Goal: Information Seeking & Learning: Learn about a topic

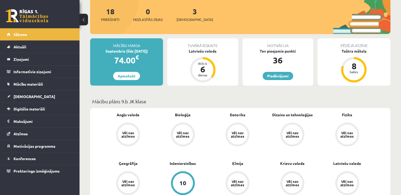
scroll to position [57, 0]
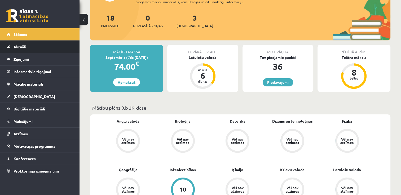
click at [68, 46] on link "Aktuāli" at bounding box center [40, 47] width 66 height 12
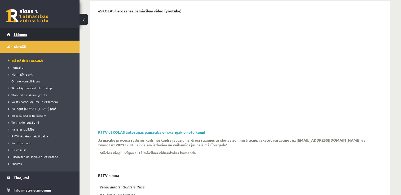
click at [61, 33] on link "Sākums" at bounding box center [40, 34] width 66 height 12
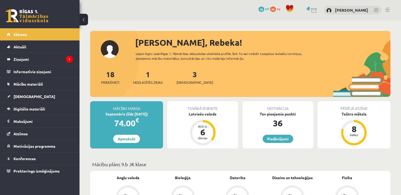
click at [143, 77] on div "1 Neizlasītās ziņas" at bounding box center [148, 77] width 30 height 16
click at [154, 78] on div "1 Neizlasītās ziņas" at bounding box center [148, 77] width 30 height 16
click at [148, 75] on link "1 Neizlasītās ziņas" at bounding box center [148, 78] width 30 height 16
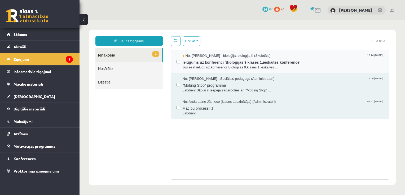
click at [224, 64] on span "Ielūgums uz konferenci 'Bioloģijas 9.klases 1.ieskaites konference'" at bounding box center [283, 62] width 201 height 7
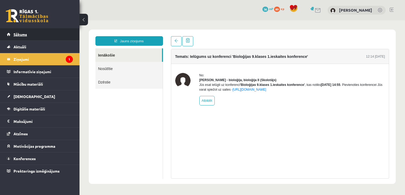
click at [42, 35] on link "Sākums" at bounding box center [40, 34] width 66 height 12
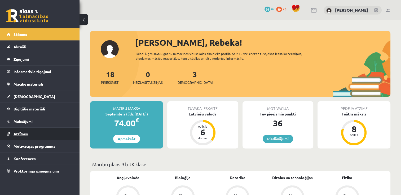
click at [43, 132] on link "Atzīmes" at bounding box center [40, 134] width 66 height 12
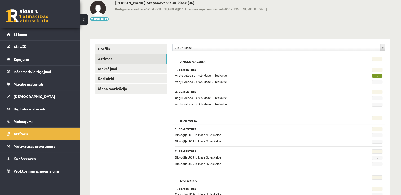
scroll to position [33, 0]
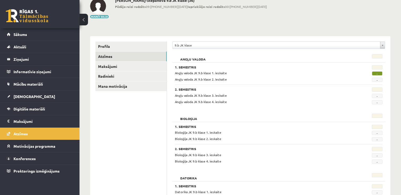
click at [373, 72] on span "-" at bounding box center [377, 74] width 11 height 4
click at [376, 73] on span "-" at bounding box center [377, 74] width 11 height 4
drag, startPoint x: 376, startPoint y: 73, endPoint x: 349, endPoint y: 76, distance: 27.5
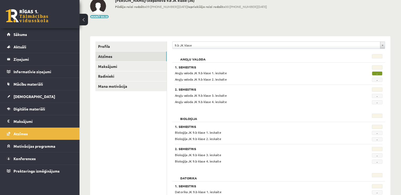
click at [349, 76] on div "Angļu valoda JK 9.b klase 1. ieskaite - Angļu valoda JK 9.b klase 2. ieskaite -" at bounding box center [278, 76] width 207 height 11
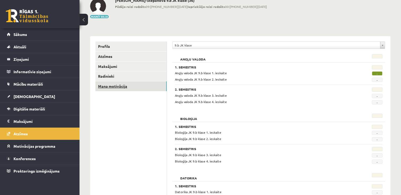
click at [120, 84] on link "Mana motivācija" at bounding box center [130, 87] width 71 height 10
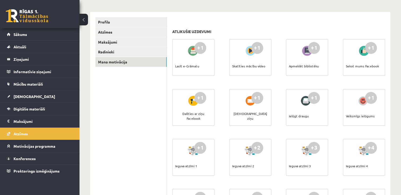
scroll to position [58, 0]
click at [188, 52] on div at bounding box center [193, 50] width 15 height 12
click at [195, 60] on div "Lasīt e-Grāmatu" at bounding box center [187, 65] width 24 height 19
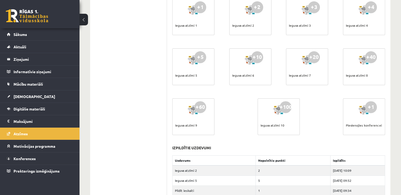
scroll to position [199, 0]
click at [42, 38] on link "Sākums" at bounding box center [40, 34] width 66 height 12
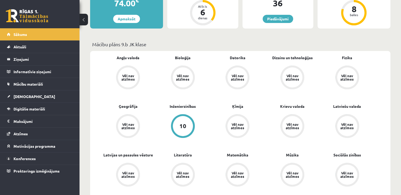
scroll to position [121, 0]
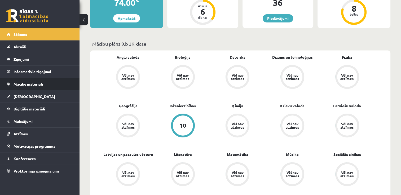
click at [56, 84] on link "Mācību materiāli" at bounding box center [40, 84] width 66 height 12
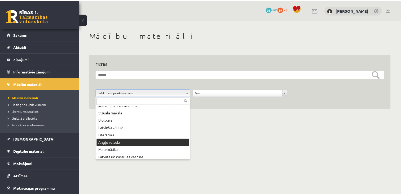
scroll to position [4, 0]
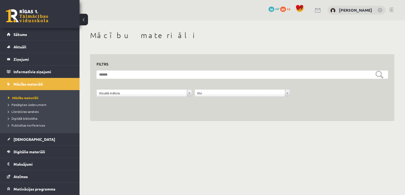
drag, startPoint x: 319, startPoint y: 70, endPoint x: 320, endPoint y: 74, distance: 4.0
click at [320, 74] on div "**********" at bounding box center [241, 82] width 291 height 42
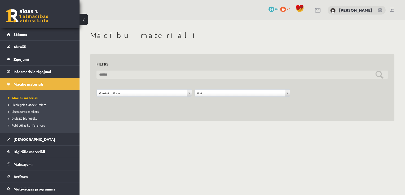
click at [320, 74] on input "text" at bounding box center [241, 75] width 291 height 8
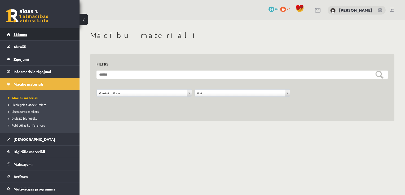
click at [31, 39] on link "Sākums" at bounding box center [40, 34] width 66 height 12
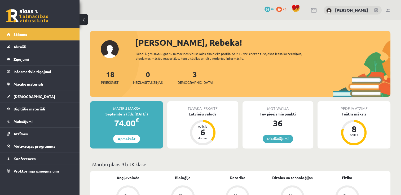
scroll to position [35, 0]
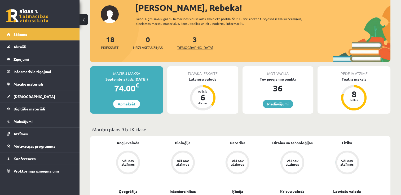
click at [185, 40] on link "3 Ieskaites" at bounding box center [194, 43] width 37 height 16
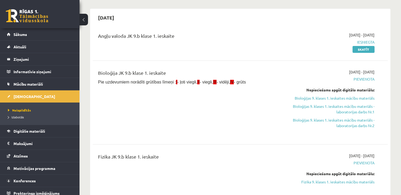
scroll to position [44, 0]
click at [39, 39] on link "Sākums" at bounding box center [40, 34] width 66 height 12
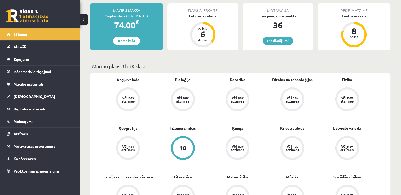
scroll to position [98, 0]
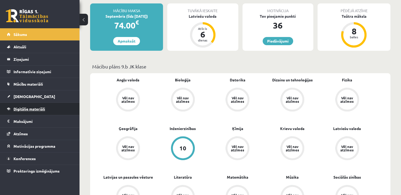
click at [47, 111] on link "Digitālie materiāli" at bounding box center [40, 109] width 66 height 12
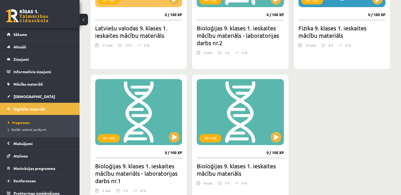
scroll to position [233, 0]
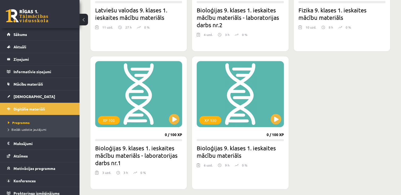
click at [103, 163] on h2 "Bioloģijas 9. klases 1. ieskaites mācību materiāls - laboratorijas darbs nr.1" at bounding box center [138, 156] width 87 height 22
click at [111, 166] on h2 "Bioloģijas 9. klases 1. ieskaites mācību materiāls - laboratorijas darbs nr.1" at bounding box center [138, 156] width 87 height 22
click at [173, 123] on button at bounding box center [174, 119] width 11 height 11
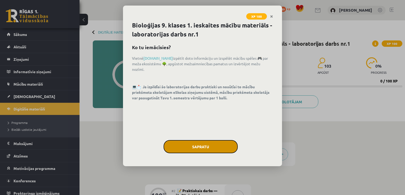
click at [192, 147] on button "Sapratu" at bounding box center [200, 146] width 74 height 13
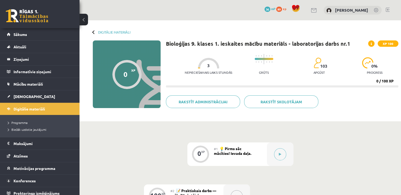
click at [92, 30] on div "Digitālie materiāli 0 XP XP 100 0 / 100 XP Bioloģijas 9. klases 1. ieskaites mā…" at bounding box center [239, 70] width 321 height 101
click at [93, 32] on div at bounding box center [94, 32] width 4 height 4
click at [93, 35] on div "Digitālie materiāli 0 XP XP 100 0 / 100 XP Bioloģijas 9. klases 1. ieskaites mā…" at bounding box center [239, 70] width 321 height 101
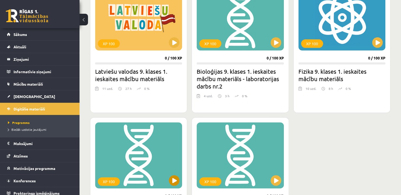
scroll to position [169, 0]
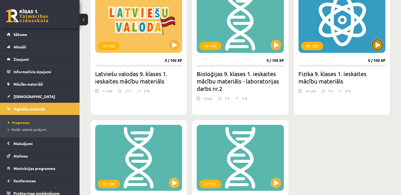
click at [379, 49] on button at bounding box center [377, 45] width 11 height 11
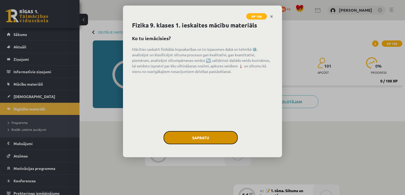
click at [226, 133] on button "Sapratu" at bounding box center [200, 137] width 74 height 13
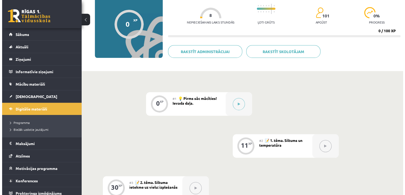
scroll to position [52, 0]
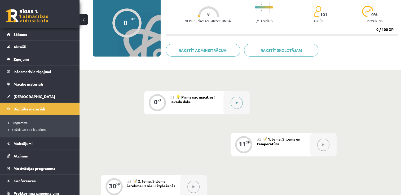
click at [236, 103] on icon at bounding box center [236, 102] width 2 height 3
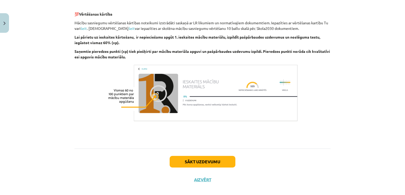
scroll to position [357, 0]
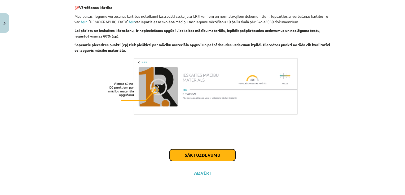
click at [214, 154] on button "Sākt uzdevumu" at bounding box center [203, 156] width 66 height 12
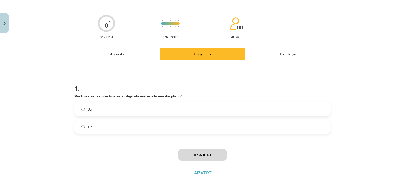
scroll to position [13, 0]
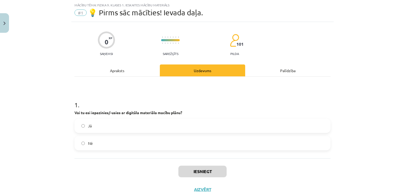
click at [177, 127] on label "Jā" at bounding box center [202, 125] width 255 height 13
click at [199, 172] on button "Iesniegt" at bounding box center [202, 172] width 48 height 12
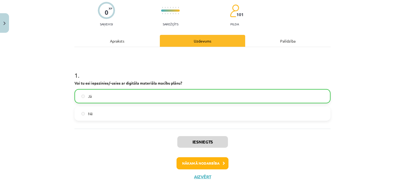
scroll to position [46, 0]
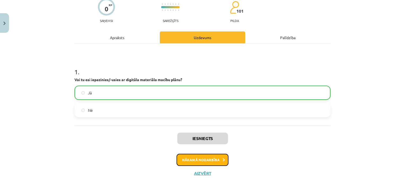
click at [201, 162] on button "Nākamā nodarbība" at bounding box center [202, 160] width 52 height 12
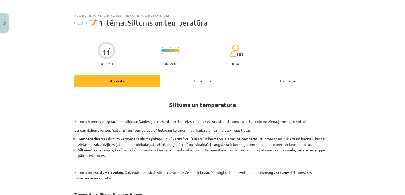
scroll to position [0, 0]
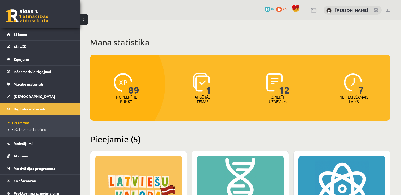
scroll to position [169, 0]
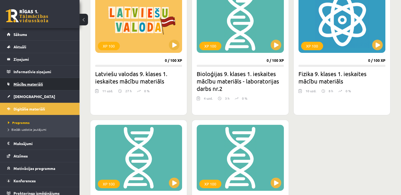
click at [51, 84] on link "Mācību materiāli" at bounding box center [40, 84] width 66 height 12
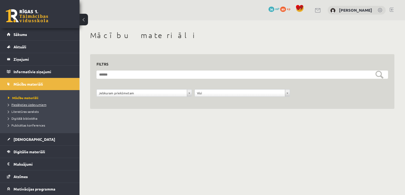
click at [39, 106] on span "Pieslēgties Uzdevumiem" at bounding box center [27, 105] width 38 height 4
click at [33, 33] on link "Sākums" at bounding box center [40, 34] width 66 height 12
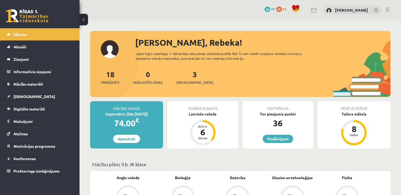
click at [37, 105] on link "Digitālie materiāli" at bounding box center [40, 109] width 66 height 12
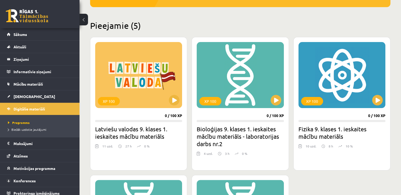
scroll to position [118, 0]
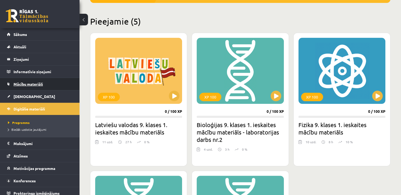
click at [38, 84] on span "Mācību materiāli" at bounding box center [28, 84] width 29 height 5
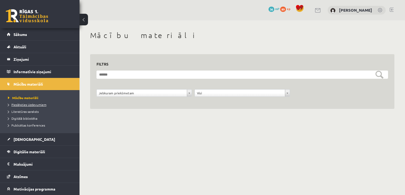
click at [35, 105] on span "Pieslēgties Uzdevumiem" at bounding box center [27, 105] width 38 height 4
click at [21, 105] on span "Pieslēgties Uzdevumiem" at bounding box center [29, 105] width 42 height 4
click at [33, 104] on span "Pieslēgties Uzdevumiem" at bounding box center [29, 105] width 42 height 4
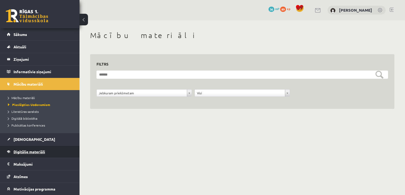
click at [30, 148] on link "Digitālie materiāli" at bounding box center [40, 152] width 66 height 12
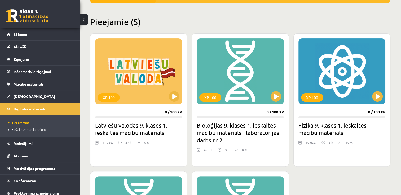
scroll to position [122, 0]
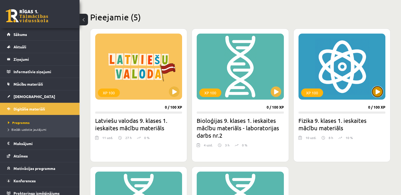
click at [377, 91] on button at bounding box center [377, 92] width 11 height 11
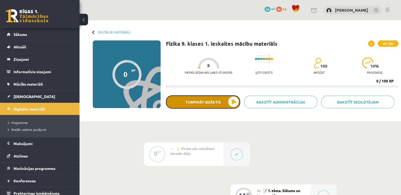
click at [234, 104] on button "Turpināt iesākto" at bounding box center [203, 102] width 74 height 13
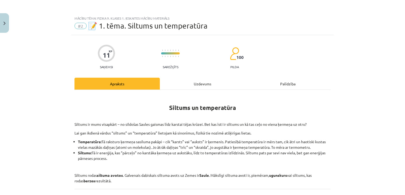
click at [193, 86] on div "Uzdevums" at bounding box center [202, 84] width 85 height 12
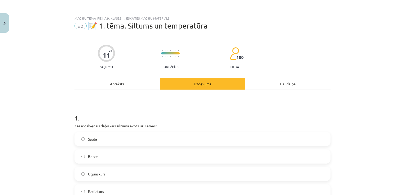
click at [123, 83] on div "Apraksts" at bounding box center [116, 84] width 85 height 12
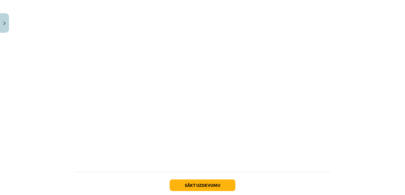
scroll to position [331, 0]
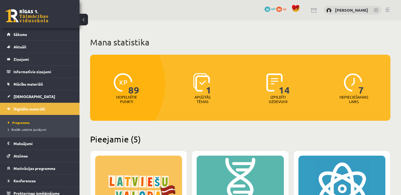
scroll to position [122, 0]
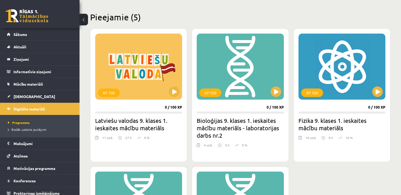
click at [375, 91] on button at bounding box center [377, 92] width 11 height 11
click at [353, 72] on div "XP 100" at bounding box center [341, 67] width 87 height 66
drag, startPoint x: 353, startPoint y: 72, endPoint x: 354, endPoint y: 17, distance: 54.8
click at [354, 17] on h2 "Pieejamie (5)" at bounding box center [240, 17] width 300 height 10
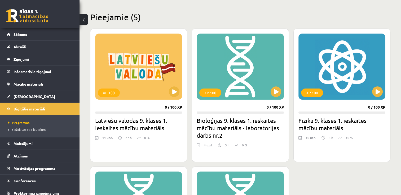
click at [344, 104] on div "XP 100 0 / 100 XP Fizika 9. klases 1. ieskaites mācību materiāls 10 uzd. 8 h 10…" at bounding box center [341, 96] width 97 height 134
click at [367, 95] on div "XP 100" at bounding box center [341, 67] width 87 height 66
click at [51, 106] on link "Digitālie materiāli" at bounding box center [40, 109] width 66 height 12
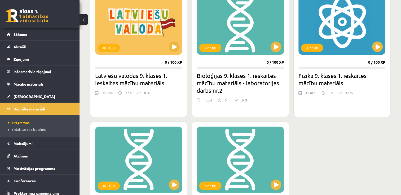
scroll to position [168, 0]
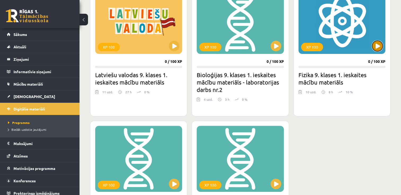
click at [375, 45] on button at bounding box center [377, 46] width 11 height 11
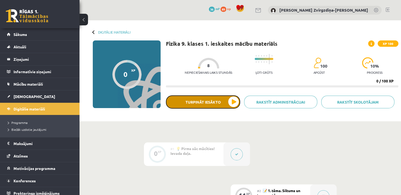
click at [219, 106] on button "Turpināt iesākto" at bounding box center [203, 102] width 74 height 13
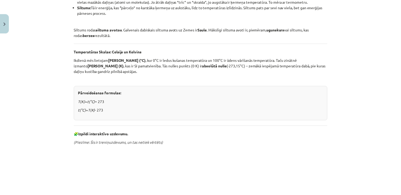
scroll to position [151, 0]
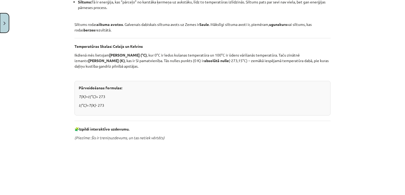
click at [4, 18] on button "Close" at bounding box center [4, 23] width 9 height 20
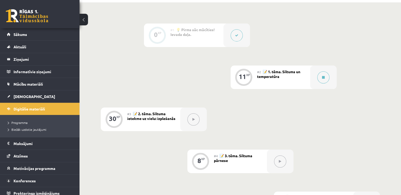
scroll to position [85, 0]
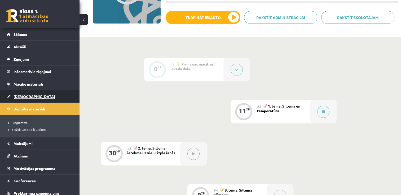
click at [63, 93] on link "[DEMOGRAPHIC_DATA]" at bounding box center [40, 97] width 66 height 12
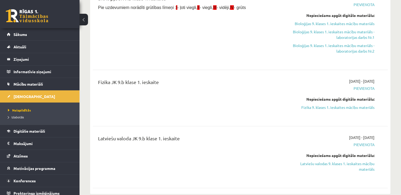
scroll to position [110, 0]
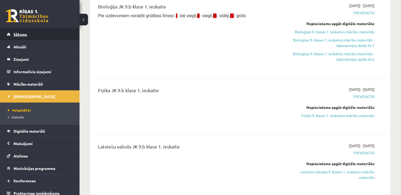
click at [42, 37] on link "Sākums" at bounding box center [40, 34] width 66 height 12
